Goal: Task Accomplishment & Management: Manage account settings

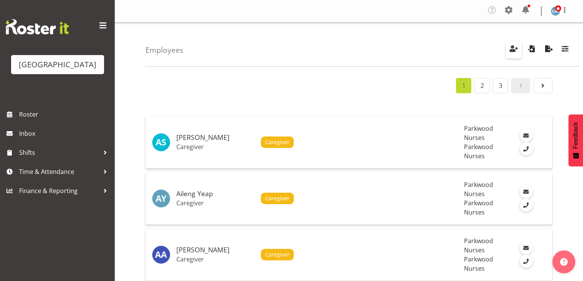
click at [519, 46] on button "button" at bounding box center [514, 50] width 16 height 17
click at [514, 49] on span "button" at bounding box center [514, 49] width 10 height 10
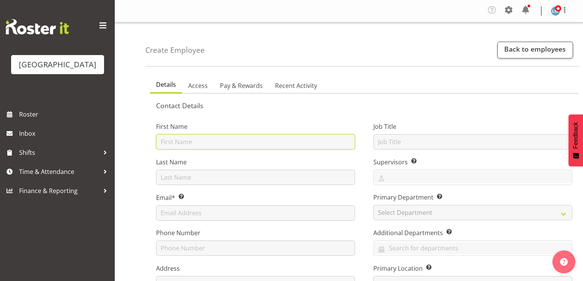
click at [288, 141] on input "text" at bounding box center [255, 141] width 199 height 15
type input "Glecy"
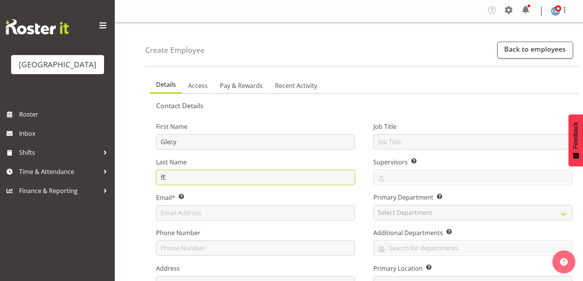
type input "f"
type input "Fernicol"
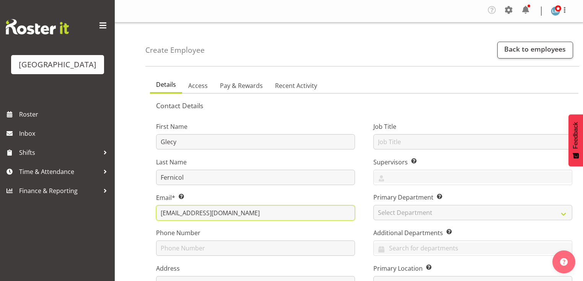
type input "glecyfernicol@myyahoo.com"
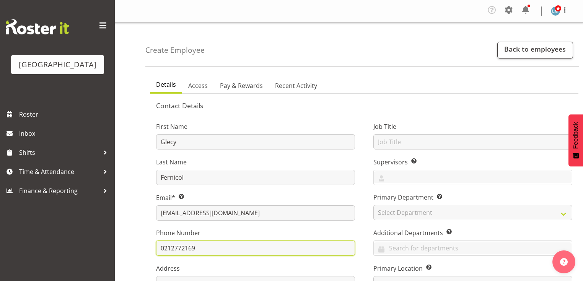
type input "0212772169"
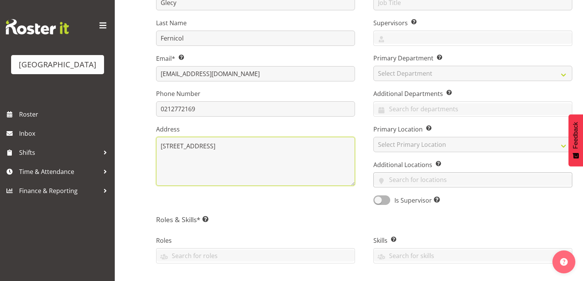
scroll to position [262, 0]
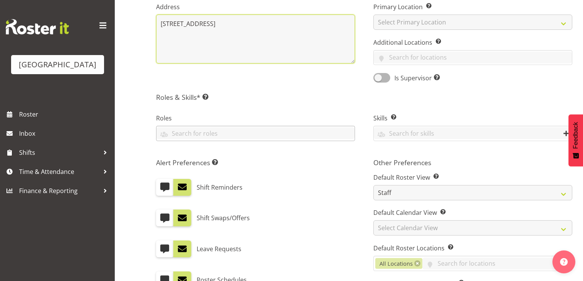
type textarea "73A Belvedere Avenue Waikanae"
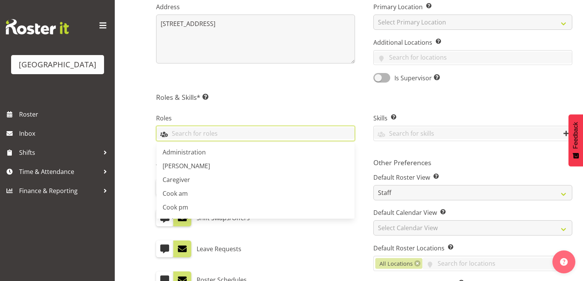
click at [185, 133] on input "text" at bounding box center [255, 133] width 198 height 12
click at [173, 177] on span "Caregiver" at bounding box center [177, 180] width 28 height 8
click at [136, 176] on div "Create Employee Back to employees Details Access Pay & Rewards Recent Activity …" at bounding box center [349, 88] width 468 height 655
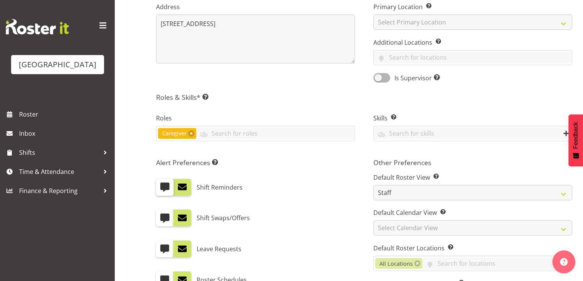
click at [167, 185] on span at bounding box center [165, 187] width 10 height 10
click at [161, 185] on input "checkbox" at bounding box center [158, 187] width 5 height 5
checkbox input "true"
click at [161, 216] on span at bounding box center [165, 218] width 10 height 10
click at [161, 216] on input "checkbox" at bounding box center [158, 218] width 5 height 5
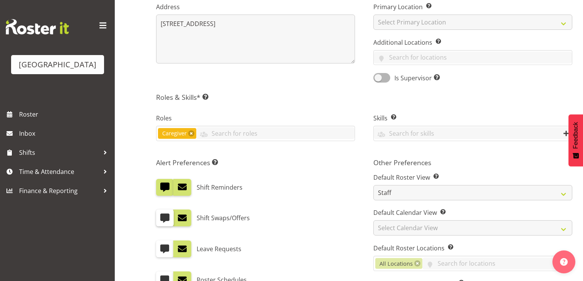
checkbox input "true"
click at [161, 247] on span at bounding box center [165, 249] width 10 height 10
click at [161, 247] on input "checkbox" at bounding box center [158, 249] width 5 height 5
checkbox input "true"
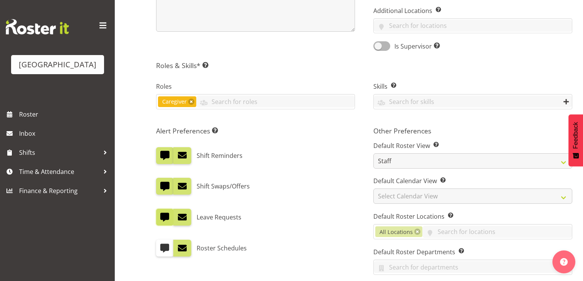
scroll to position [323, 0]
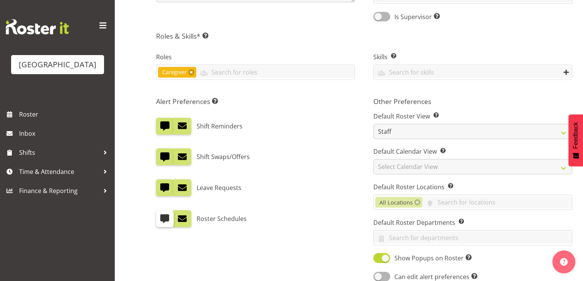
click at [163, 221] on span at bounding box center [165, 219] width 10 height 10
click at [161, 221] on input "checkbox" at bounding box center [158, 218] width 5 height 5
checkbox input "true"
click at [184, 216] on span at bounding box center [182, 219] width 10 height 10
click at [178, 216] on input "checkbox" at bounding box center [175, 218] width 5 height 5
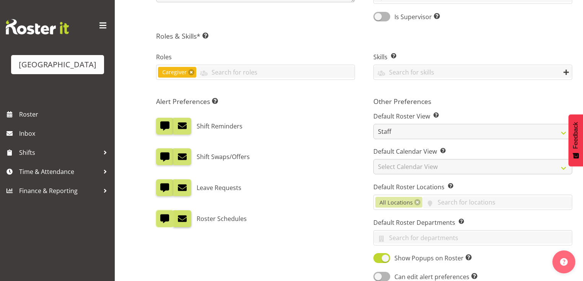
checkbox input "false"
click at [185, 190] on span at bounding box center [182, 188] width 10 height 10
click at [178, 190] on input "checkbox" at bounding box center [175, 187] width 5 height 5
checkbox input "false"
click at [187, 158] on span at bounding box center [182, 157] width 10 height 10
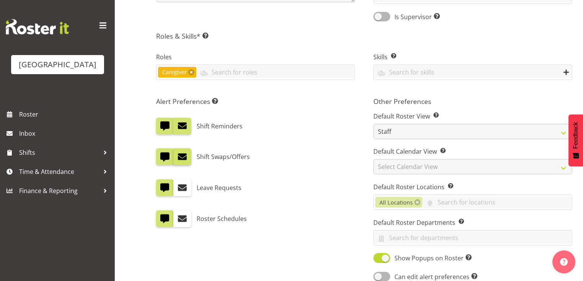
click at [178, 158] on input "checkbox" at bounding box center [175, 156] width 5 height 5
checkbox input "false"
click at [186, 128] on span at bounding box center [182, 126] width 10 height 10
click at [178, 128] on input "checkbox" at bounding box center [175, 126] width 5 height 5
checkbox input "false"
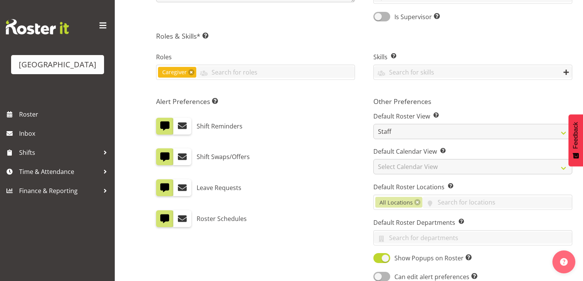
click at [316, 163] on div "Shift Swaps/Offers" at bounding box center [255, 156] width 199 height 17
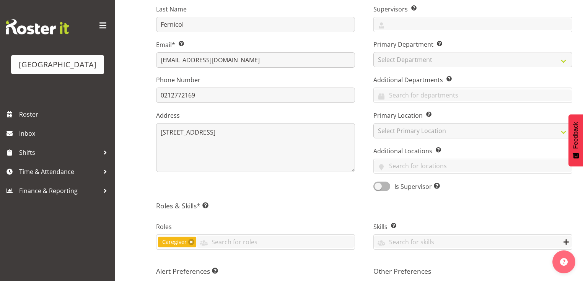
scroll to position [109, 0]
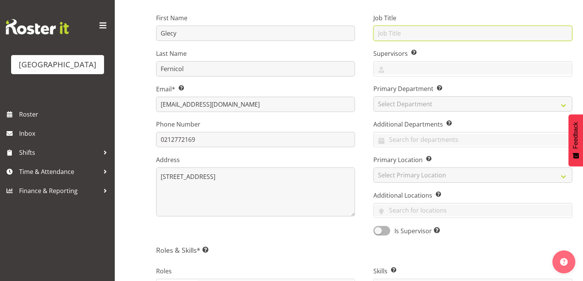
click at [396, 31] on input "text" at bounding box center [472, 33] width 199 height 15
type input "Caregiver"
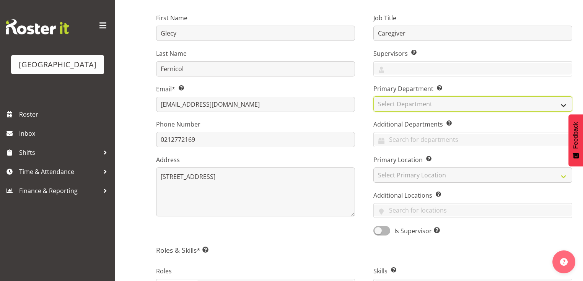
click at [562, 104] on select "Select Department Parkwood Kitchen Parkwood Nurses" at bounding box center [472, 103] width 199 height 15
select select "102"
click at [373, 96] on select "Select Department Parkwood Kitchen Parkwood Nurses" at bounding box center [472, 103] width 199 height 15
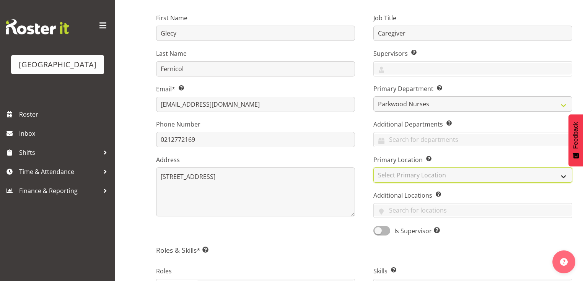
click at [566, 173] on select "Select Primary Location Parkwood Kitchen Parkwood Nurses" at bounding box center [472, 174] width 199 height 15
select select "104"
click at [373, 167] on select "Select Primary Location Parkwood Kitchen Parkwood Nurses" at bounding box center [472, 174] width 199 height 15
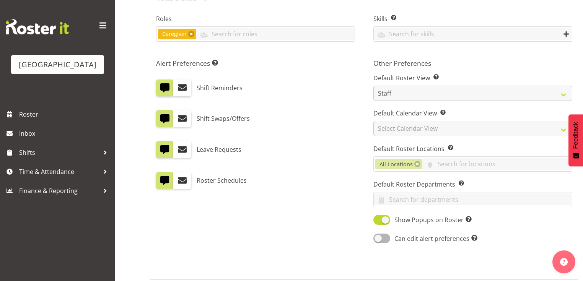
scroll to position [400, 0]
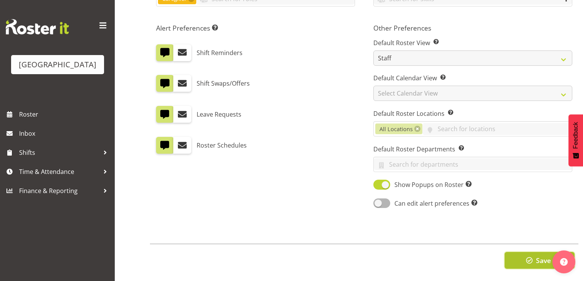
click at [536, 255] on span "Save" at bounding box center [543, 260] width 15 height 10
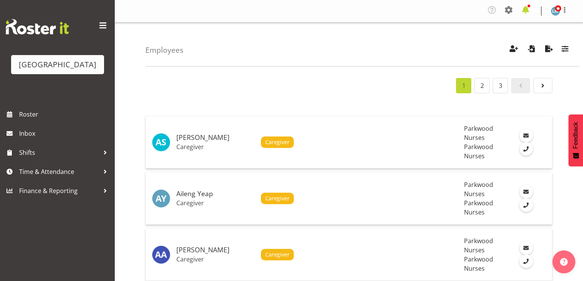
click at [525, 11] on span at bounding box center [525, 10] width 12 height 12
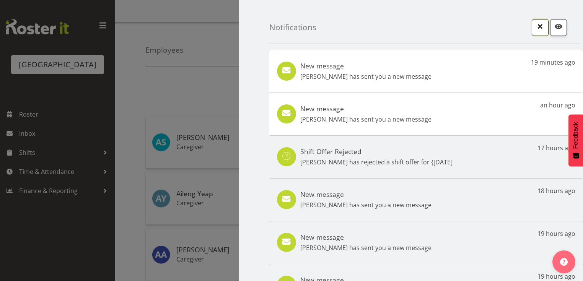
click at [537, 29] on span "button" at bounding box center [540, 26] width 10 height 10
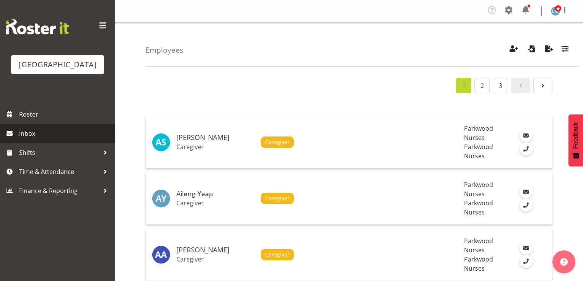
click at [41, 139] on span "Inbox" at bounding box center [65, 133] width 92 height 11
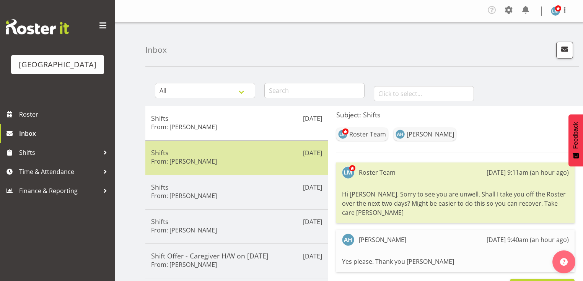
click at [246, 160] on div "Shifts From: Carolyn Winning" at bounding box center [236, 157] width 171 height 19
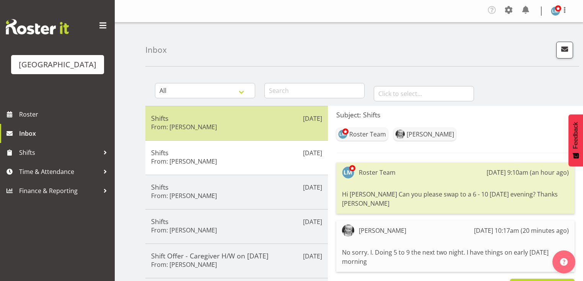
click at [218, 122] on div "Shifts From: Angela Hogendoorn" at bounding box center [236, 123] width 171 height 19
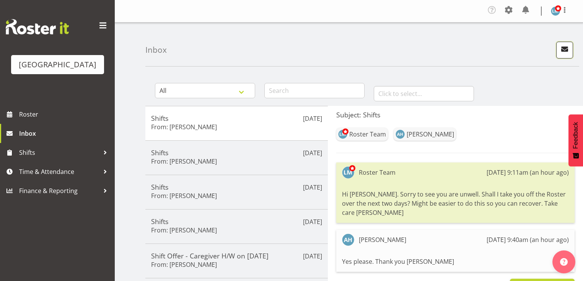
click at [560, 49] on span "button" at bounding box center [564, 49] width 10 height 10
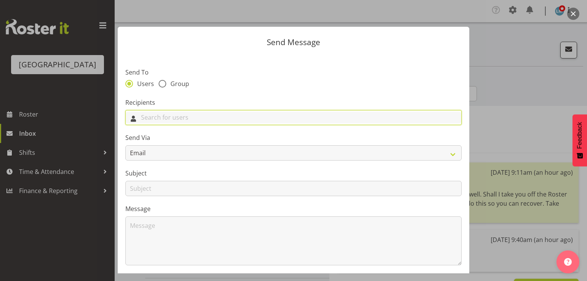
click at [231, 118] on input "text" at bounding box center [294, 118] width 336 height 12
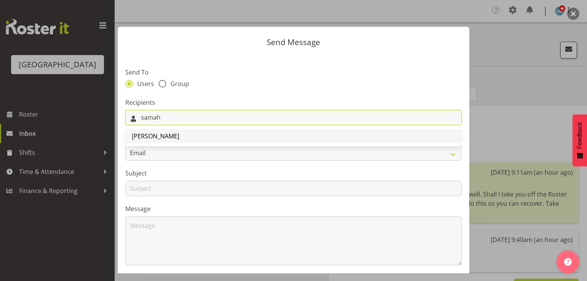
type input "samah"
click at [155, 136] on span "Samah Aboud" at bounding box center [155, 136] width 47 height 8
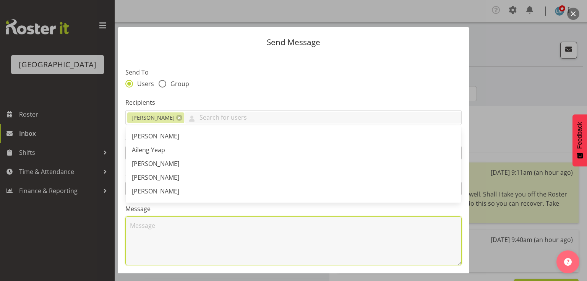
click at [257, 249] on textarea at bounding box center [293, 240] width 337 height 49
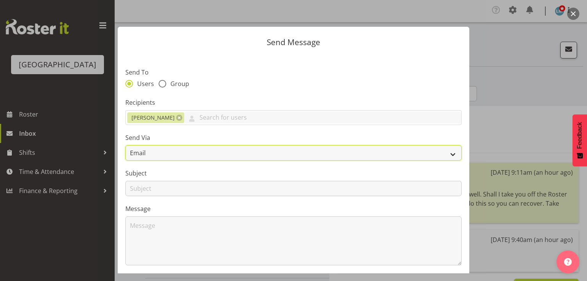
click at [452, 152] on select "Email SMS" at bounding box center [293, 152] width 337 height 15
select select "sms"
click at [125, 145] on select "Email SMS" at bounding box center [293, 152] width 337 height 15
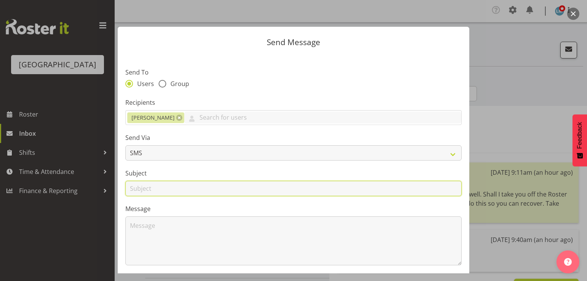
click at [141, 189] on input "text" at bounding box center [293, 188] width 337 height 15
type input "Shifts"
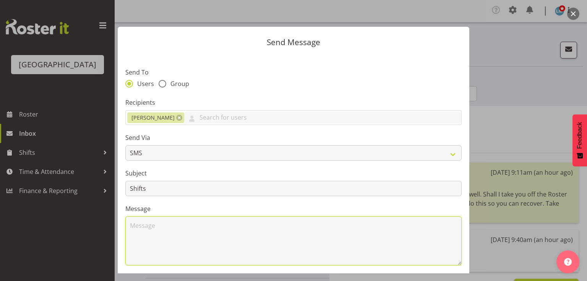
click at [176, 222] on textarea at bounding box center [293, 240] width 337 height 49
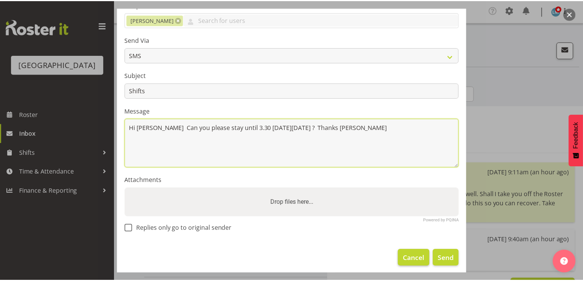
scroll to position [102, 0]
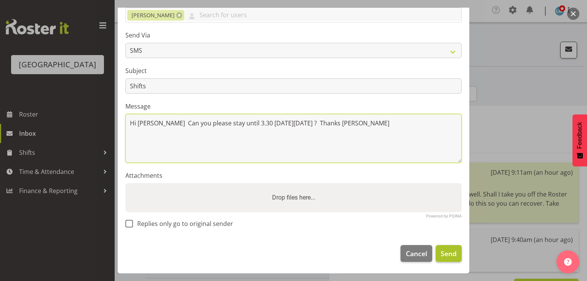
type textarea "Hi Samah Can you please stay until 3.30 on Saturday 6 Sept ? Thanks Lesley"
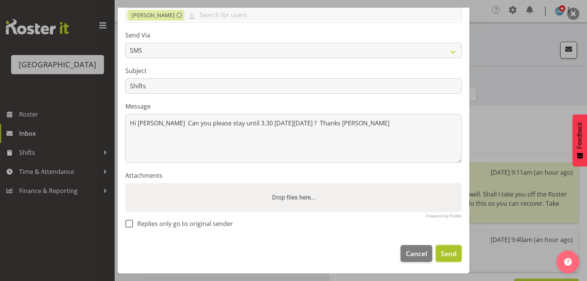
click at [441, 249] on span "Send" at bounding box center [449, 254] width 16 height 10
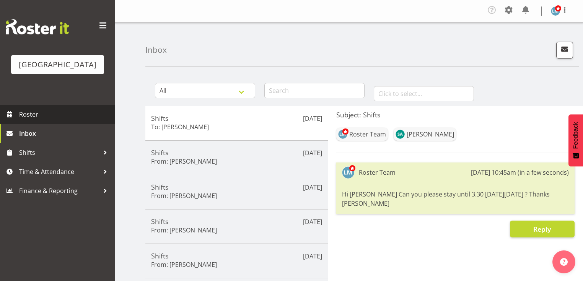
click at [28, 120] on span "Roster" at bounding box center [65, 114] width 92 height 11
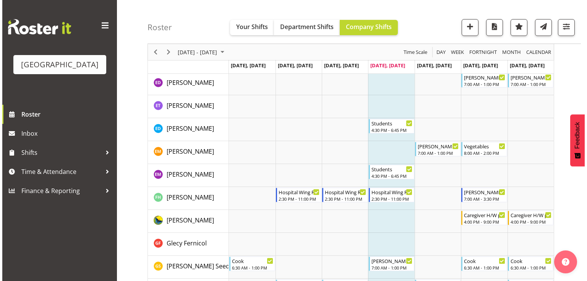
scroll to position [734, 0]
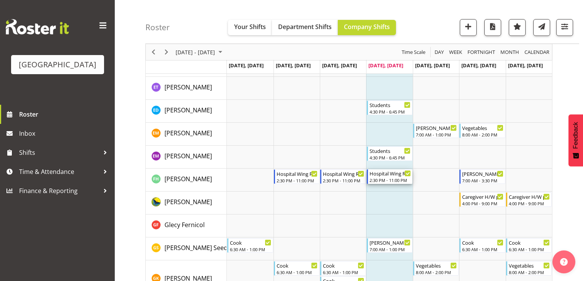
click at [385, 180] on div "2:30 PM - 11:00 PM" at bounding box center [389, 180] width 41 height 6
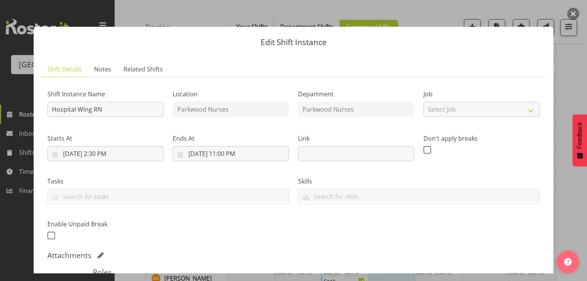
scroll to position [153, 0]
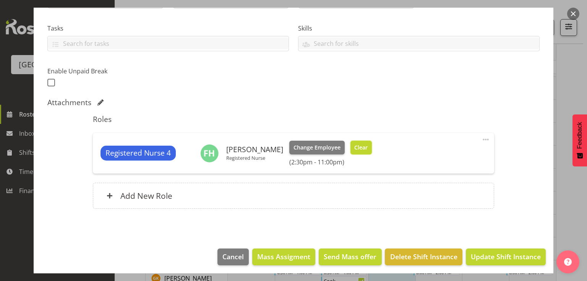
click at [354, 145] on span "Clear" at bounding box center [360, 147] width 13 height 8
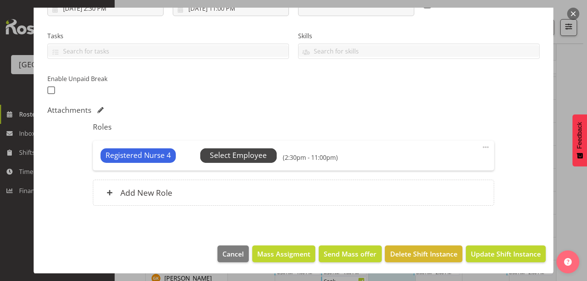
click at [231, 152] on span "Select Employee" at bounding box center [238, 155] width 57 height 11
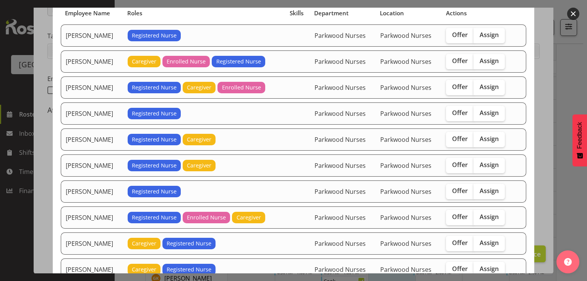
scroll to position [184, 0]
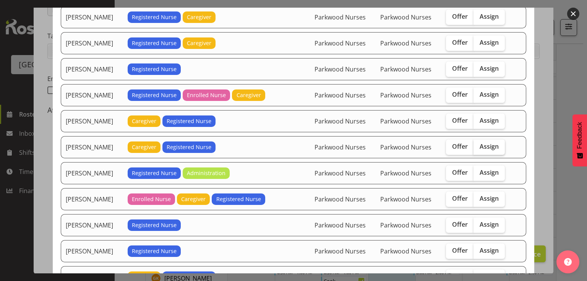
click at [493, 143] on span "Assign" at bounding box center [489, 147] width 19 height 8
click at [479, 144] on input "Assign" at bounding box center [476, 146] width 5 height 5
checkbox input "true"
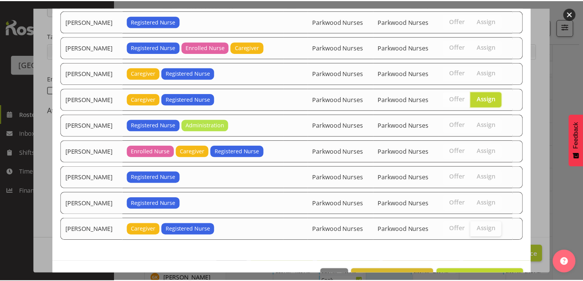
scroll to position [250, 0]
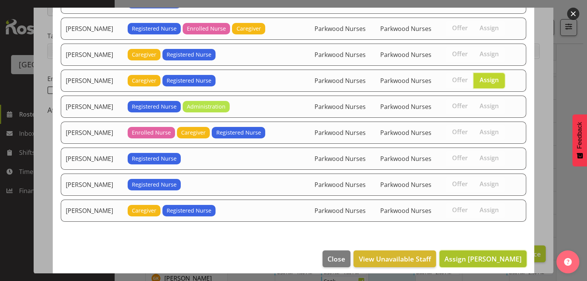
click at [481, 254] on span "Assign Liz Schofield" at bounding box center [483, 258] width 77 height 9
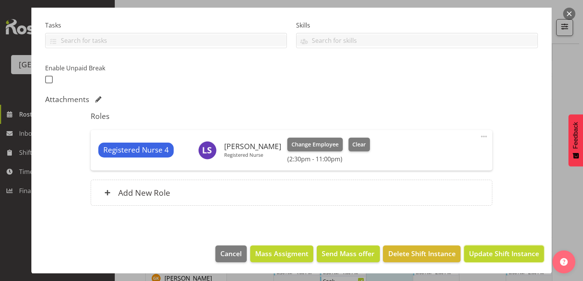
click at [481, 253] on span "Update Shift Instance" at bounding box center [504, 254] width 70 height 10
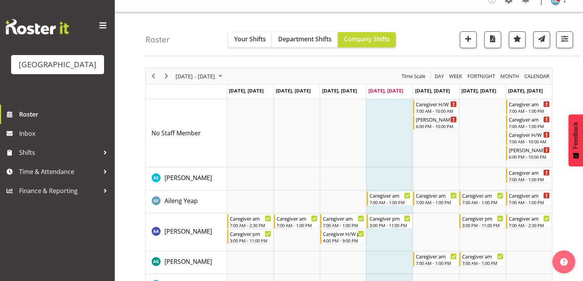
scroll to position [0, 0]
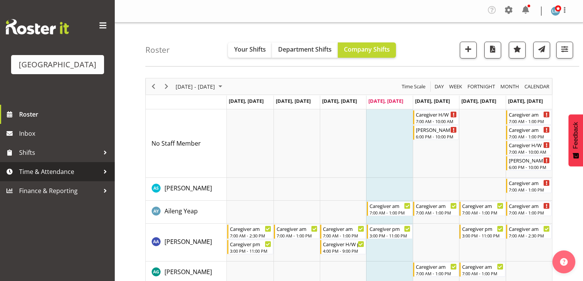
click at [106, 177] on div at bounding box center [104, 171] width 11 height 11
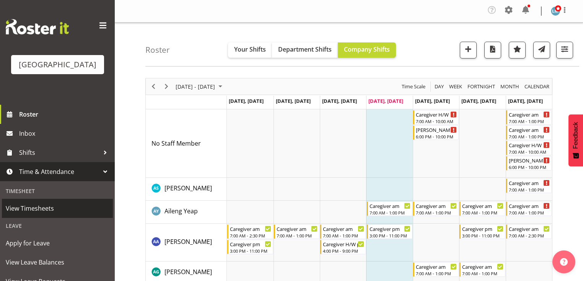
scroll to position [61, 0]
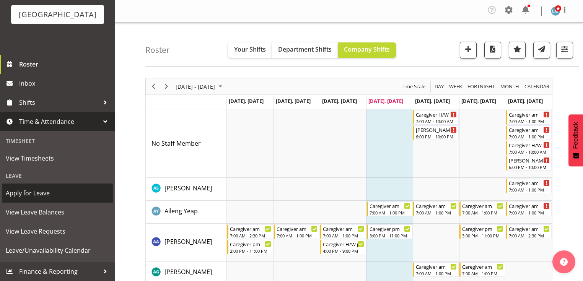
click at [55, 192] on span "Apply for Leave" at bounding box center [57, 192] width 103 height 11
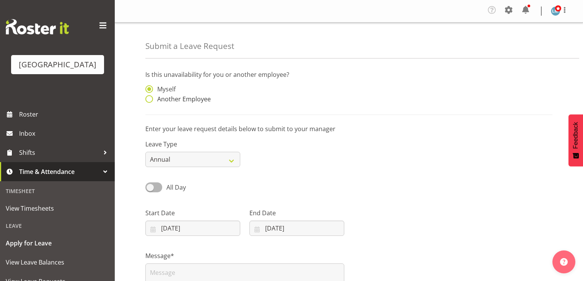
click at [150, 99] on span at bounding box center [149, 99] width 8 height 8
click at [150, 99] on input "Another Employee" at bounding box center [147, 99] width 5 height 5
radio input "true"
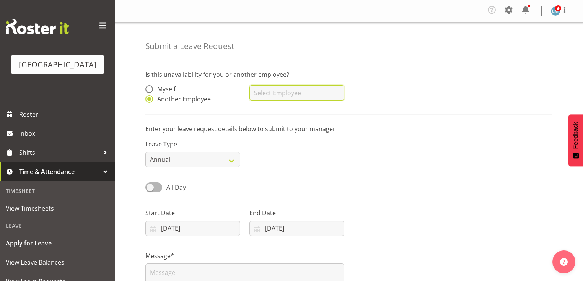
click at [277, 93] on input "text" at bounding box center [296, 92] width 95 height 15
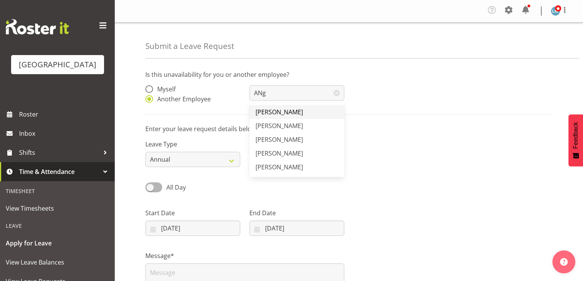
click at [281, 110] on span "[PERSON_NAME]" at bounding box center [278, 112] width 47 height 8
type input "[PERSON_NAME]"
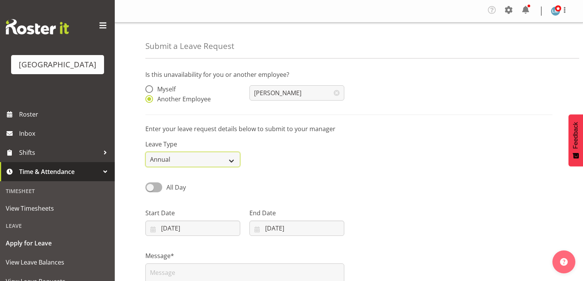
click at [230, 159] on select "Annual Sick Leave Without Pay Bereavement Domestic Violence Parental Jury Servi…" at bounding box center [192, 159] width 95 height 15
select select "Sick"
click at [145, 152] on select "Annual Sick Leave Without Pay Bereavement Domestic Violence Parental Jury Servi…" at bounding box center [192, 159] width 95 height 15
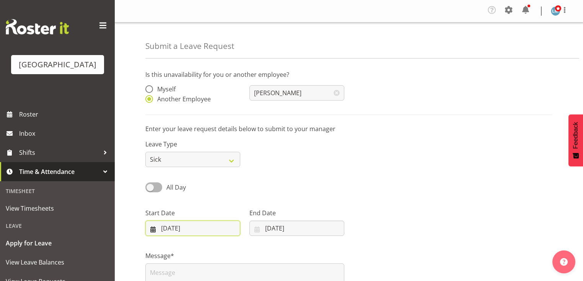
click at [153, 228] on input "[DATE]" at bounding box center [192, 228] width 95 height 15
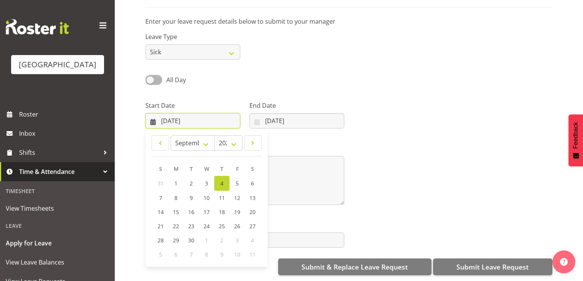
scroll to position [112, 0]
click at [237, 180] on span "5" at bounding box center [237, 183] width 3 height 7
type input "[DATE]"
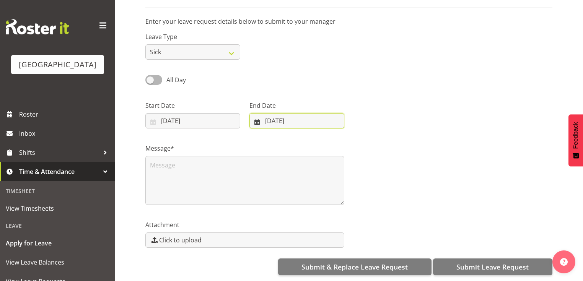
click at [258, 116] on input "04/09/2025" at bounding box center [296, 120] width 95 height 15
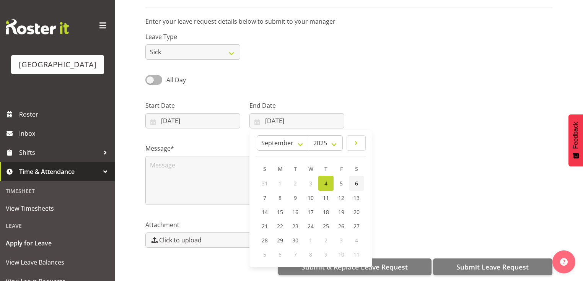
click at [355, 180] on span "6" at bounding box center [356, 183] width 3 height 7
type input "06/09/2025"
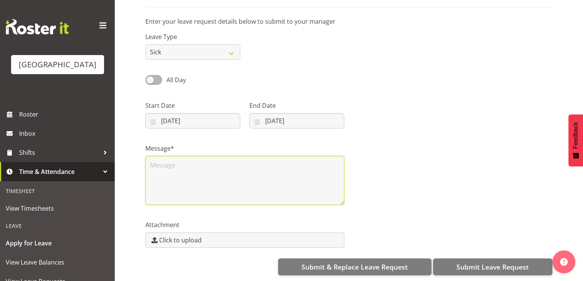
click at [177, 156] on textarea at bounding box center [244, 180] width 199 height 49
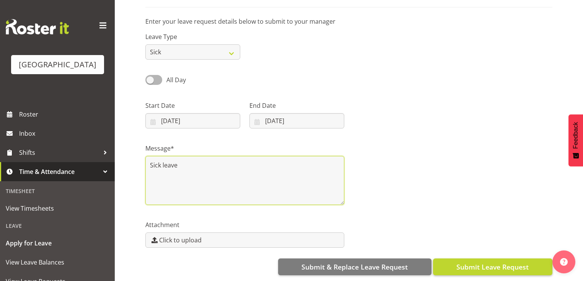
type textarea "Sick leave"
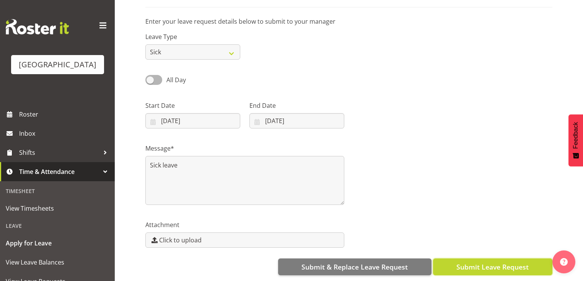
click at [481, 262] on span "Submit Leave Request" at bounding box center [492, 267] width 72 height 10
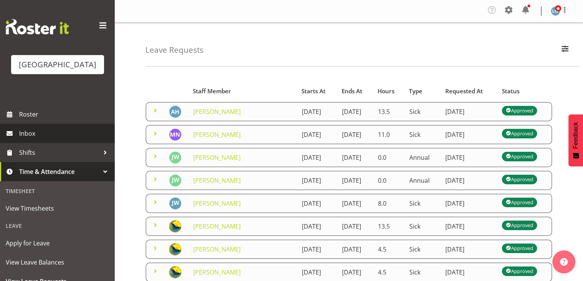
click at [33, 139] on span "Inbox" at bounding box center [65, 133] width 92 height 11
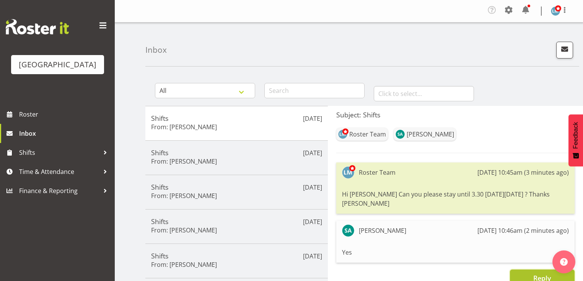
click at [537, 273] on span "Reply" at bounding box center [542, 277] width 18 height 9
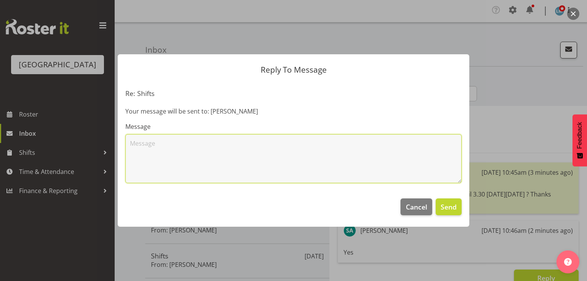
click at [203, 138] on textarea at bounding box center [293, 158] width 337 height 49
type textarea "Thank you"
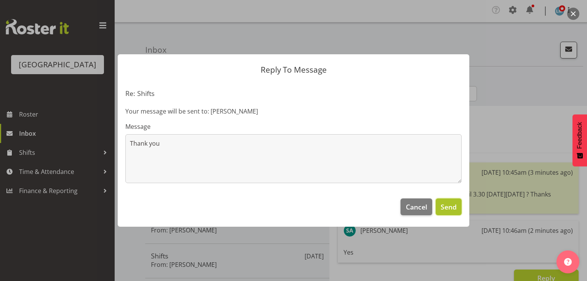
click at [454, 204] on span "Send" at bounding box center [449, 207] width 16 height 10
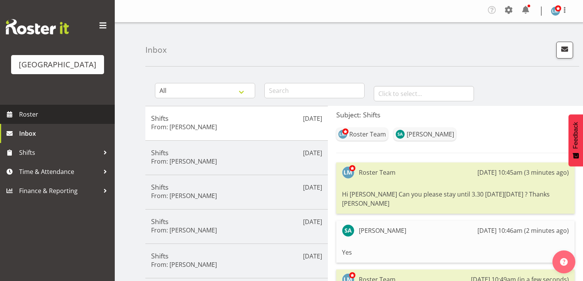
click at [34, 120] on span "Roster" at bounding box center [65, 114] width 92 height 11
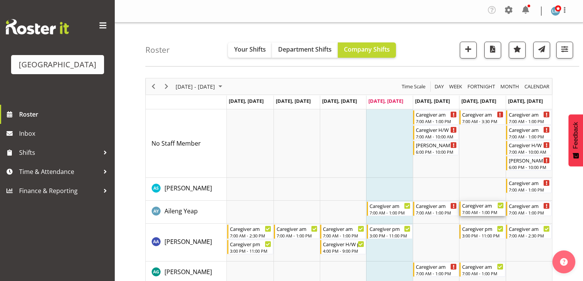
click at [477, 210] on div "7:00 AM - 1:00 PM" at bounding box center [482, 212] width 41 height 6
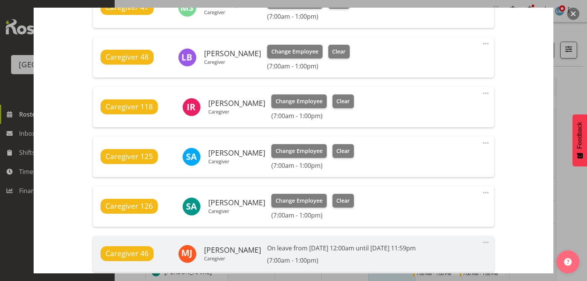
scroll to position [520, 0]
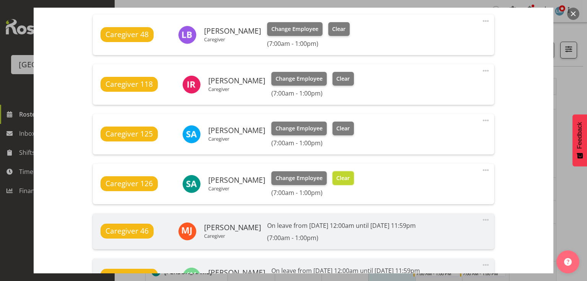
click at [337, 176] on span "Clear" at bounding box center [343, 178] width 13 height 8
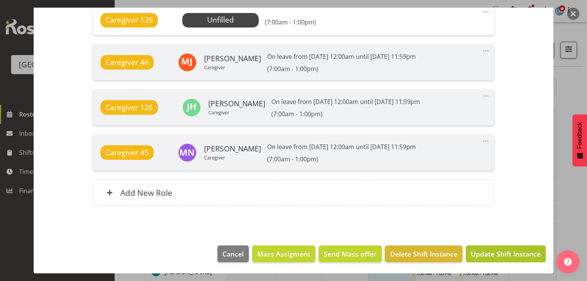
click at [498, 250] on span "Update Shift Instance" at bounding box center [506, 254] width 70 height 10
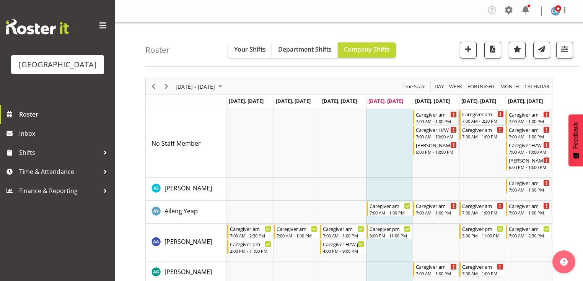
click at [479, 120] on div "7:00 AM - 3:30 PM" at bounding box center [482, 121] width 41 height 6
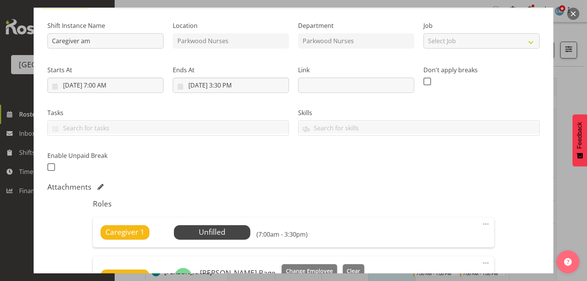
scroll to position [122, 0]
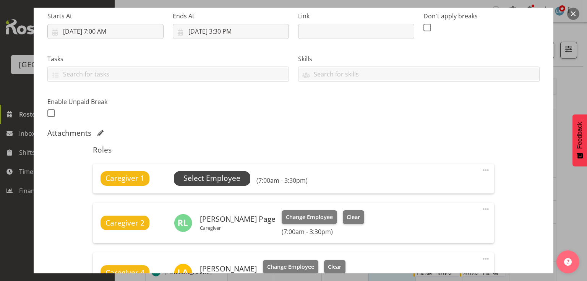
click at [216, 180] on span "Select Employee" at bounding box center [212, 178] width 57 height 11
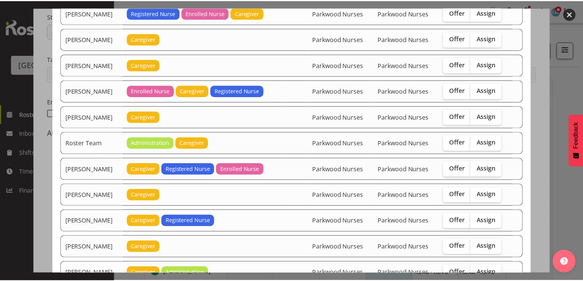
scroll to position [713, 0]
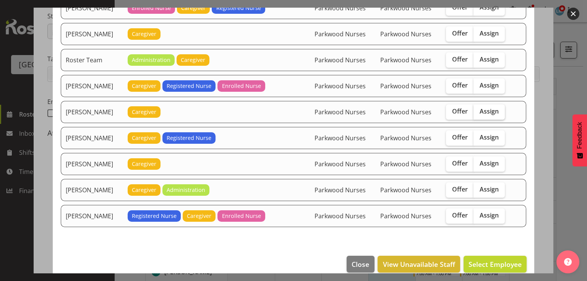
click at [491, 107] on span "Assign" at bounding box center [489, 111] width 19 height 8
click at [479, 109] on input "Assign" at bounding box center [476, 111] width 5 height 5
checkbox input "true"
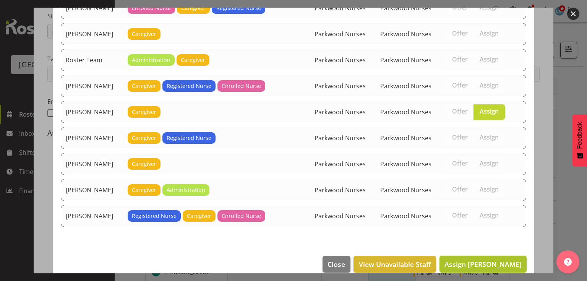
click at [482, 260] on span "Assign [PERSON_NAME]" at bounding box center [483, 264] width 77 height 9
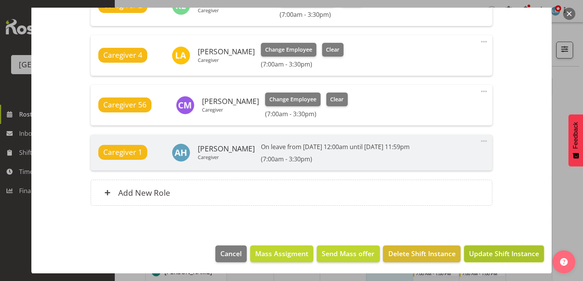
click at [482, 255] on span "Update Shift Instance" at bounding box center [504, 254] width 70 height 10
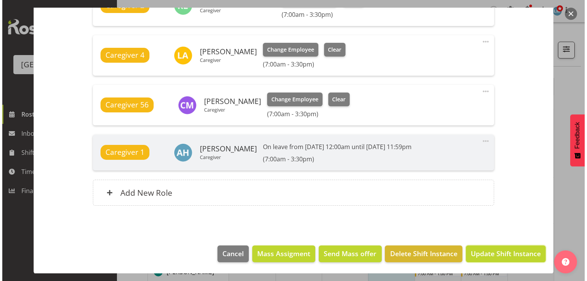
scroll to position [320, 0]
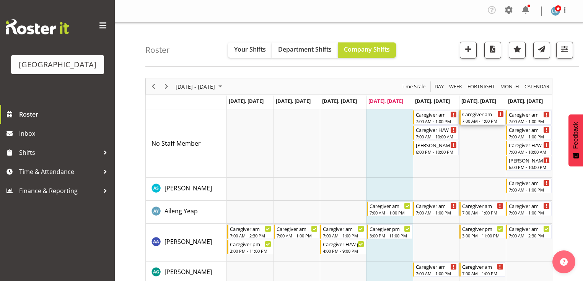
click at [475, 115] on div "Caregiver am" at bounding box center [482, 114] width 41 height 8
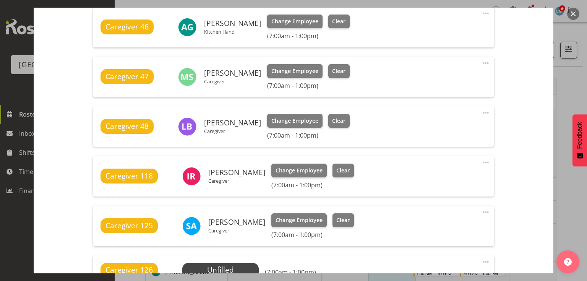
scroll to position [520, 0]
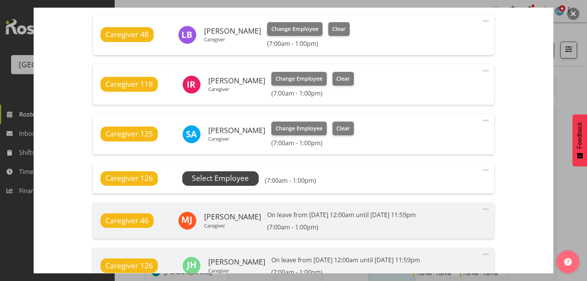
click at [222, 174] on span "Select Employee" at bounding box center [220, 178] width 57 height 11
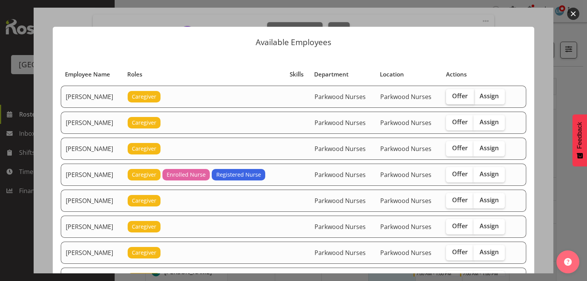
click at [459, 96] on span "Offer" at bounding box center [460, 96] width 16 height 8
click at [451, 96] on input "Offer" at bounding box center [448, 96] width 5 height 5
checkbox input "true"
click at [460, 145] on span "Offer" at bounding box center [460, 148] width 16 height 8
click at [451, 146] on input "Offer" at bounding box center [448, 148] width 5 height 5
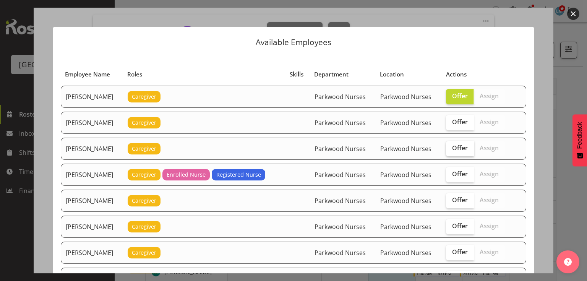
checkbox input "true"
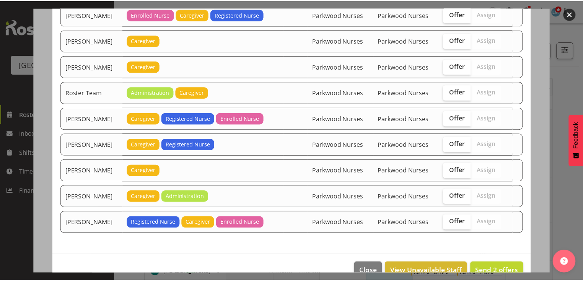
scroll to position [841, 0]
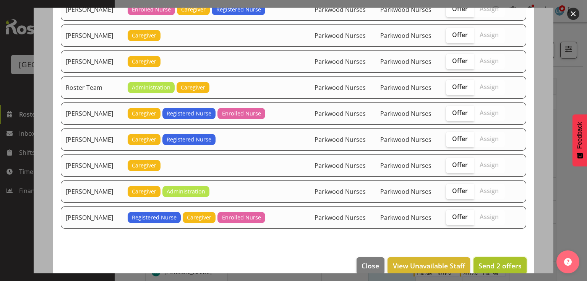
click at [489, 261] on span "Send 2 offers" at bounding box center [500, 265] width 43 height 9
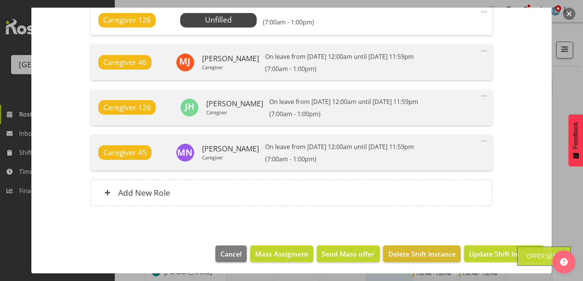
click at [489, 252] on span "Update Shift Instance" at bounding box center [504, 254] width 70 height 10
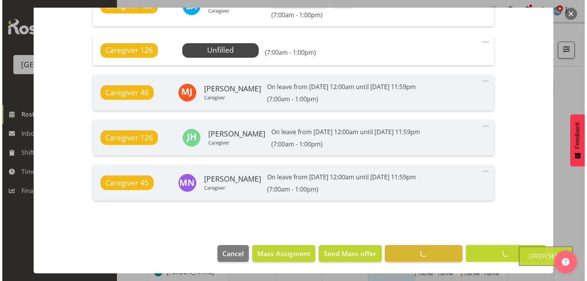
scroll to position [648, 0]
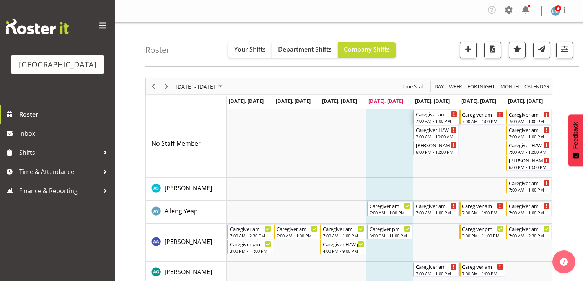
click at [425, 117] on div "Caregiver am" at bounding box center [436, 114] width 41 height 8
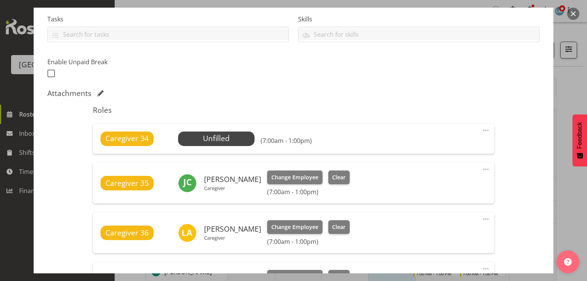
scroll to position [184, 0]
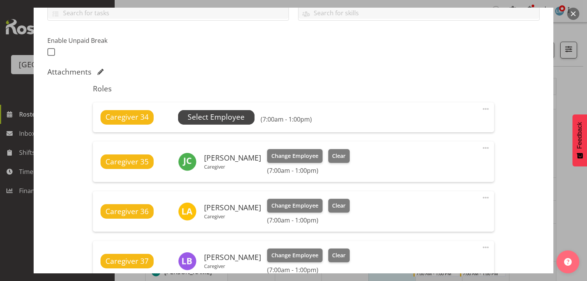
click at [214, 117] on span "Select Employee" at bounding box center [216, 117] width 57 height 11
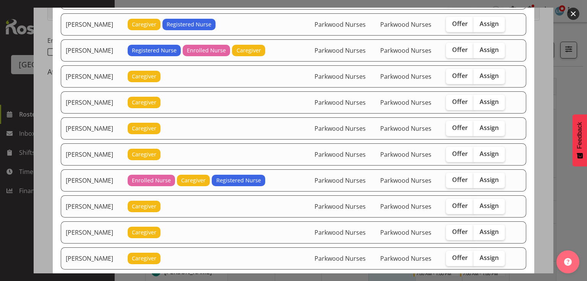
scroll to position [642, 0]
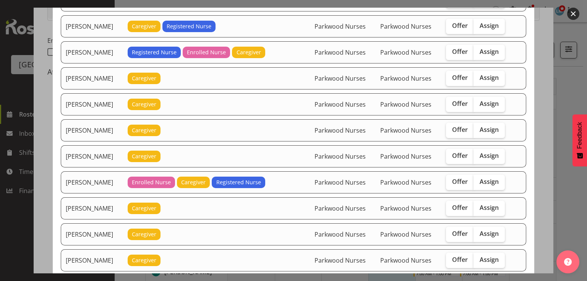
click at [573, 12] on button "button" at bounding box center [573, 14] width 12 height 12
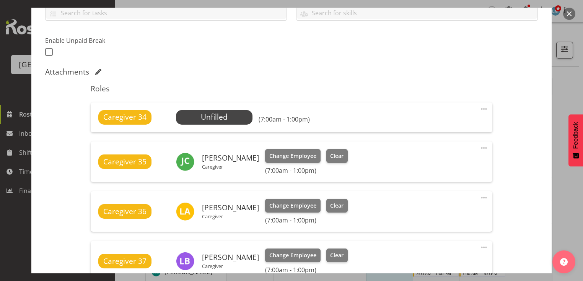
click at [573, 12] on button "button" at bounding box center [569, 14] width 12 height 12
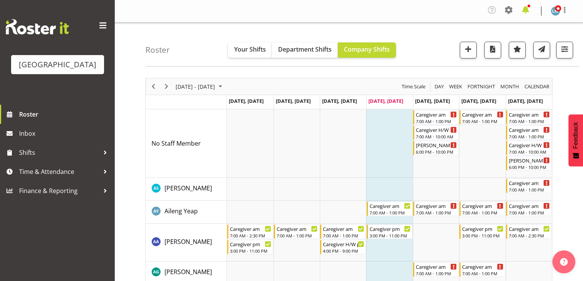
click at [526, 8] on span at bounding box center [525, 10] width 12 height 12
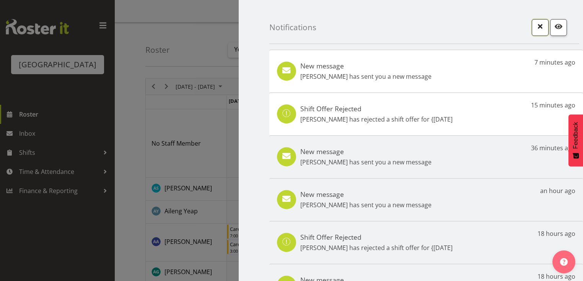
click at [537, 29] on span "button" at bounding box center [540, 26] width 10 height 10
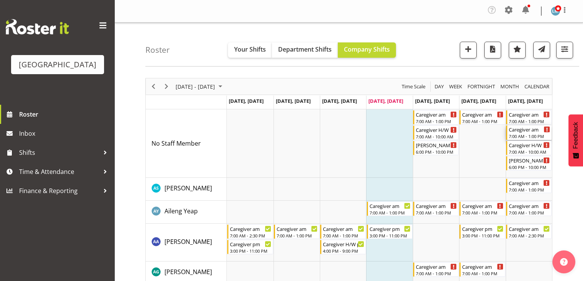
click at [522, 133] on div "7:00 AM - 1:00 PM" at bounding box center [529, 136] width 41 height 6
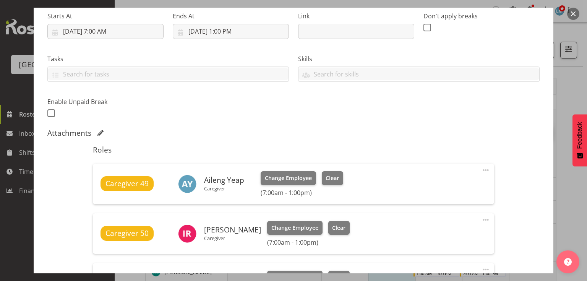
scroll to position [275, 0]
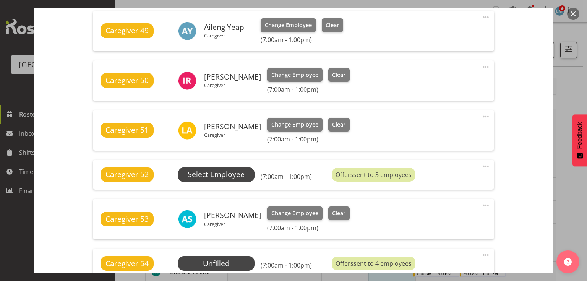
click at [231, 171] on span "Select Employee" at bounding box center [216, 174] width 57 height 11
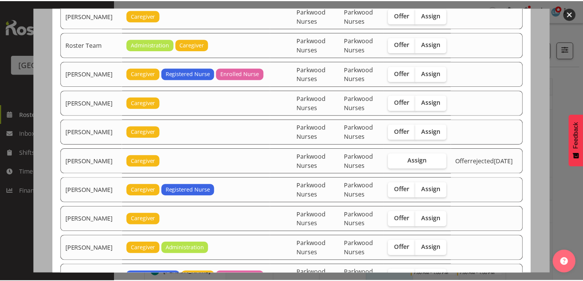
scroll to position [1130, 0]
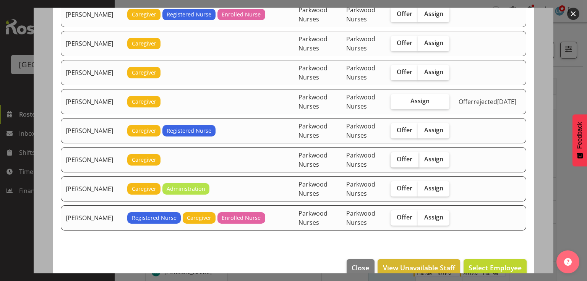
click at [410, 155] on span "Offer" at bounding box center [405, 159] width 16 height 8
click at [396, 157] on input "Offer" at bounding box center [393, 159] width 5 height 5
checkbox input "true"
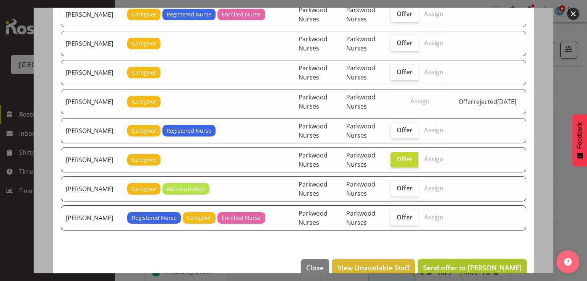
click at [475, 263] on span "Send offer to [PERSON_NAME]" at bounding box center [472, 267] width 99 height 9
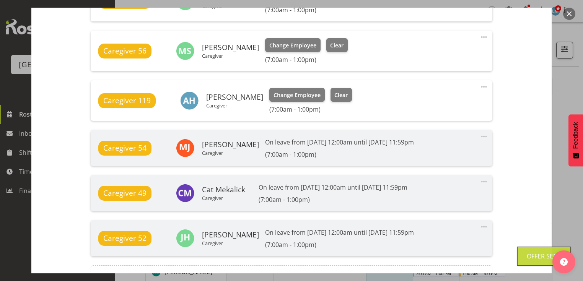
scroll to position [668, 0]
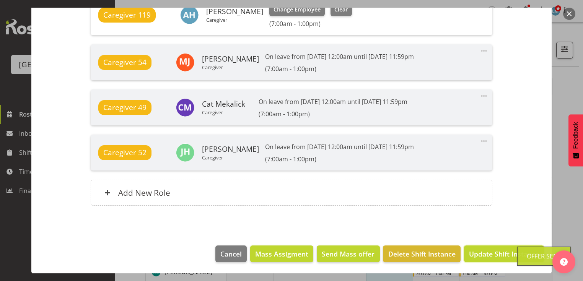
click at [480, 254] on span "Update Shift Instance" at bounding box center [504, 254] width 70 height 10
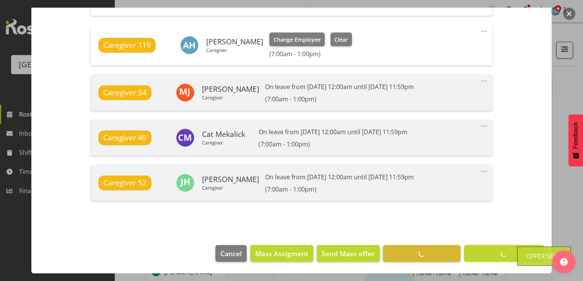
scroll to position [637, 0]
